Goal: Check status

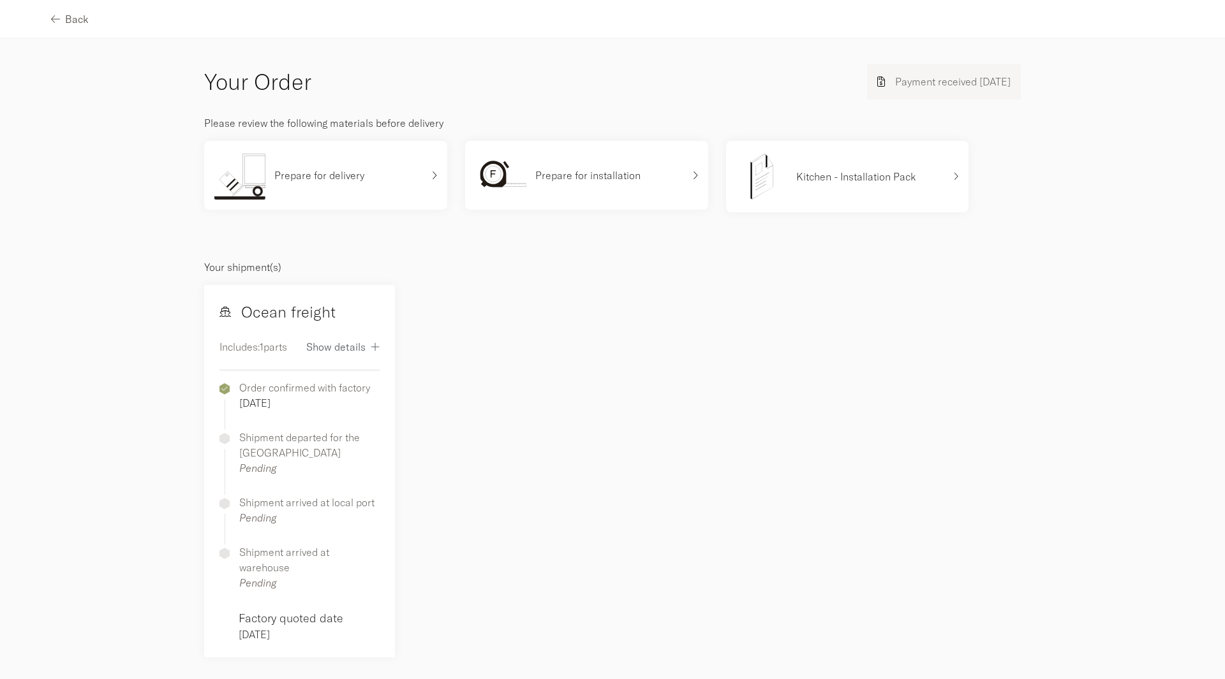
scroll to position [467, 0]
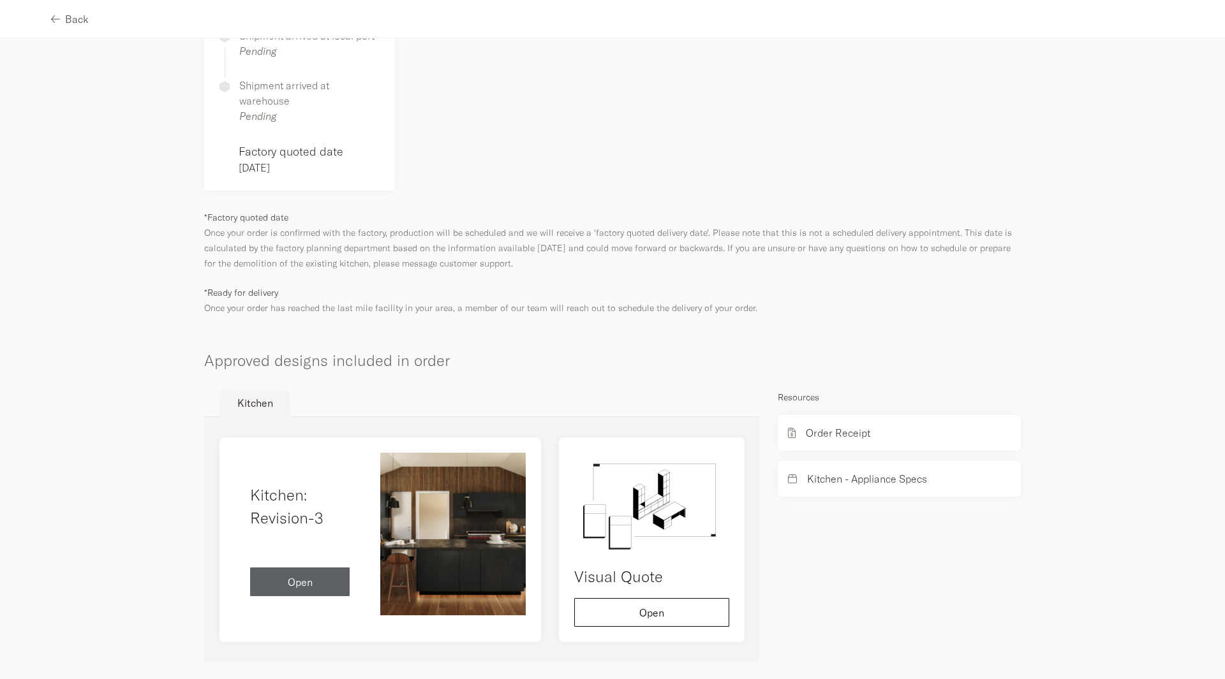
click at [417, 530] on img at bounding box center [452, 534] width 145 height 163
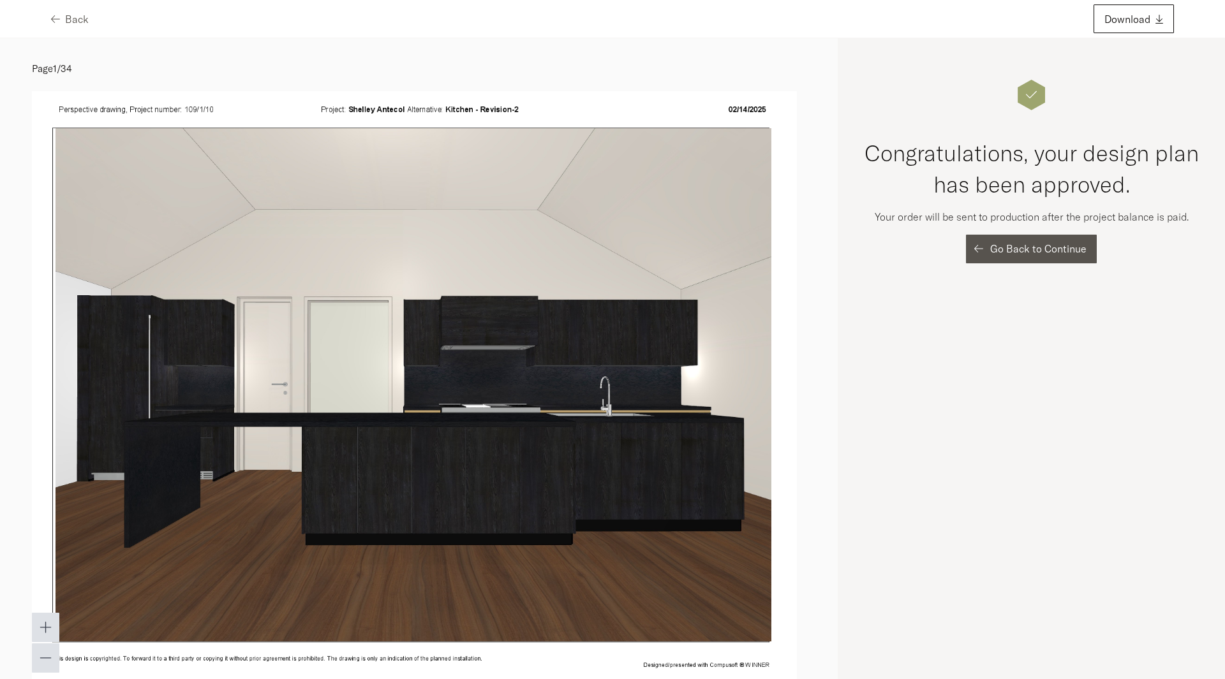
click at [1005, 247] on span "Go Back to Continue" at bounding box center [1038, 249] width 96 height 10
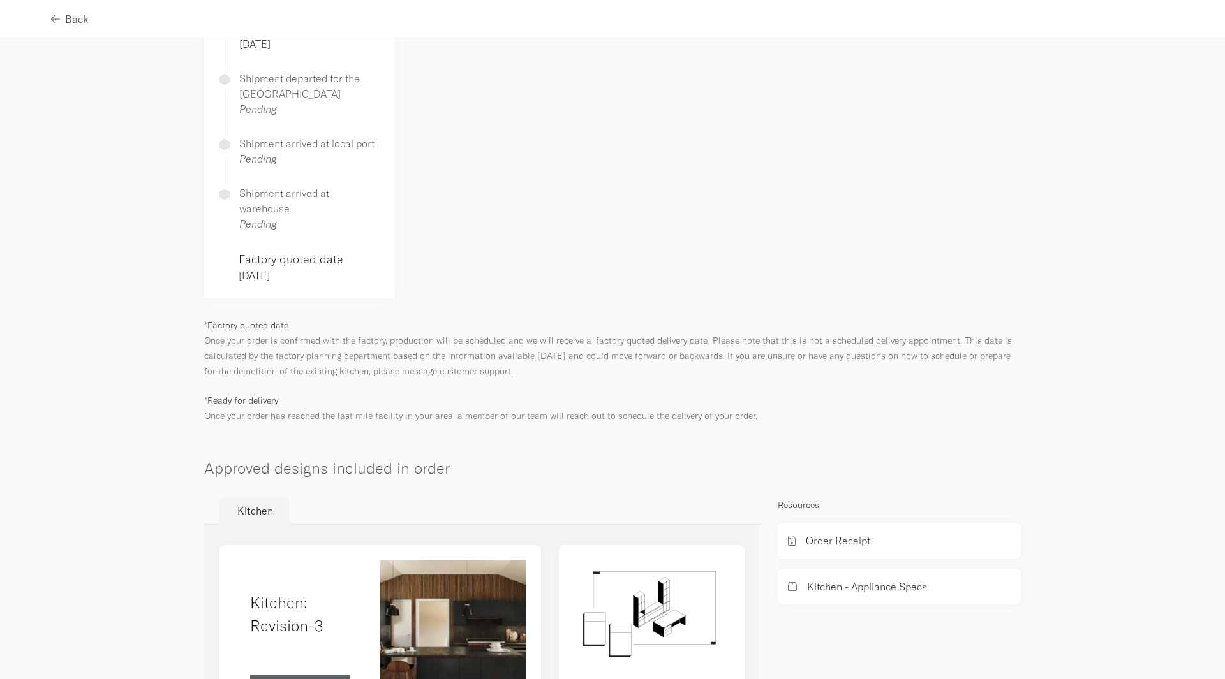
scroll to position [467, 0]
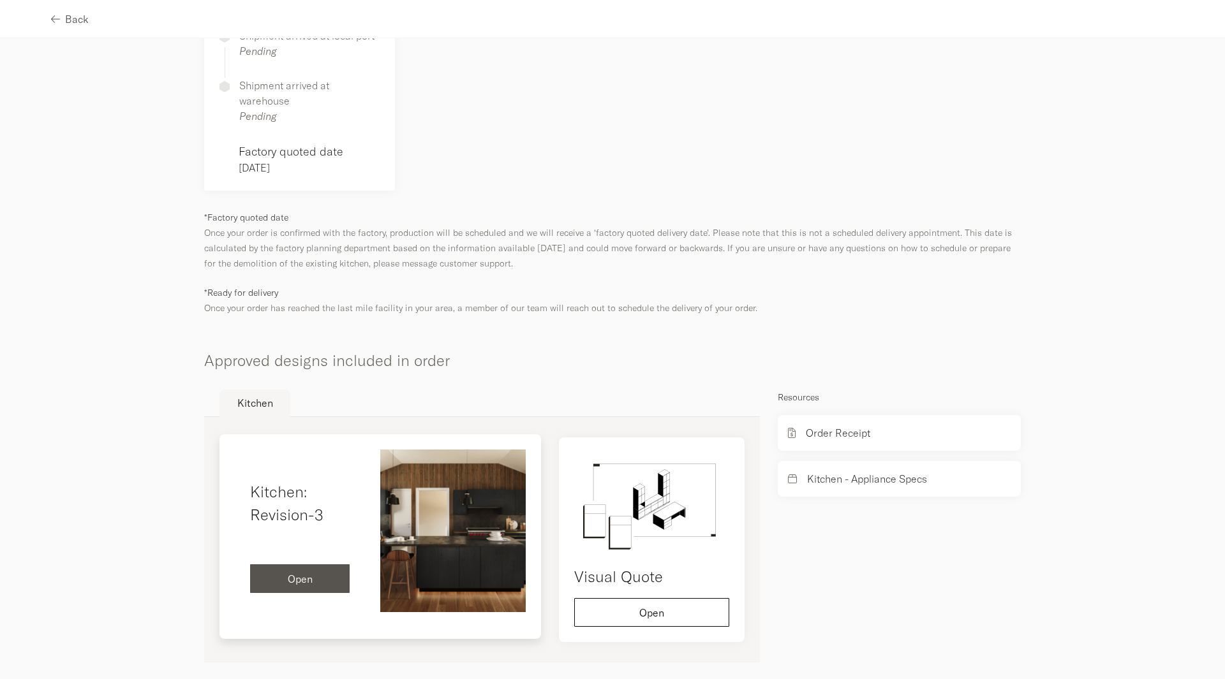
click at [316, 570] on button "Open" at bounding box center [300, 579] width 100 height 29
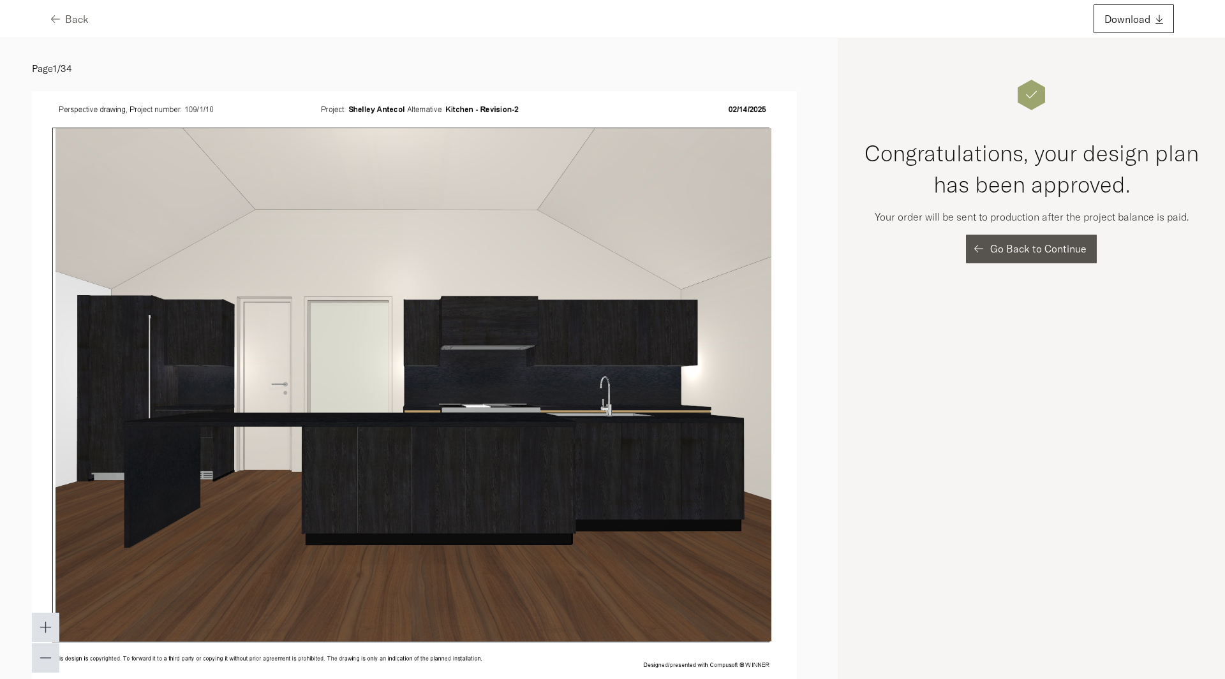
click at [1079, 257] on button "Go Back to Continue" at bounding box center [1031, 249] width 131 height 29
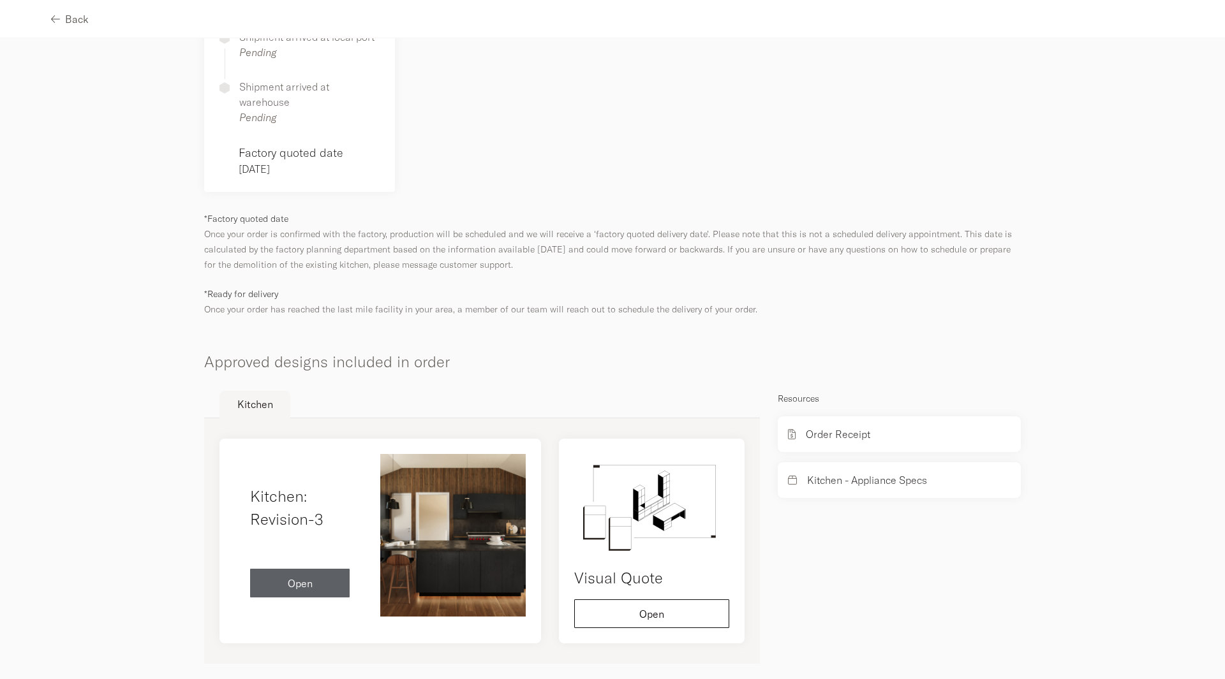
scroll to position [467, 0]
